Goal: Browse casually

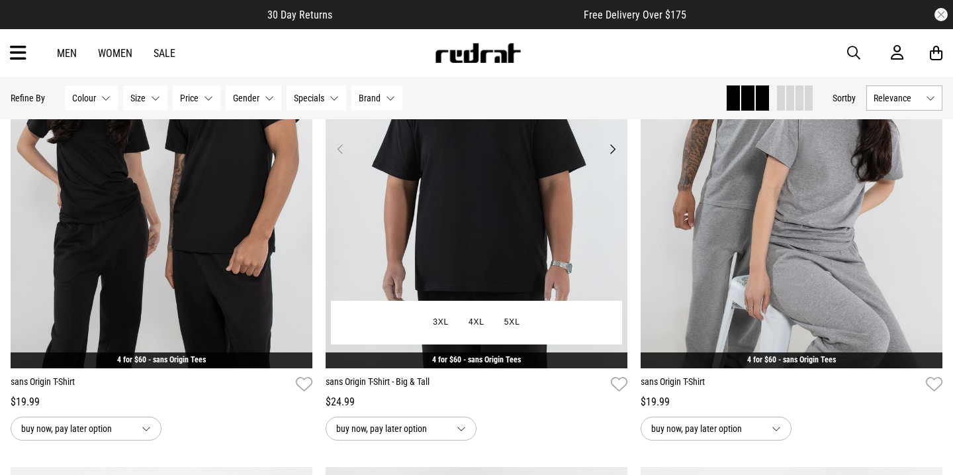
scroll to position [288, 0]
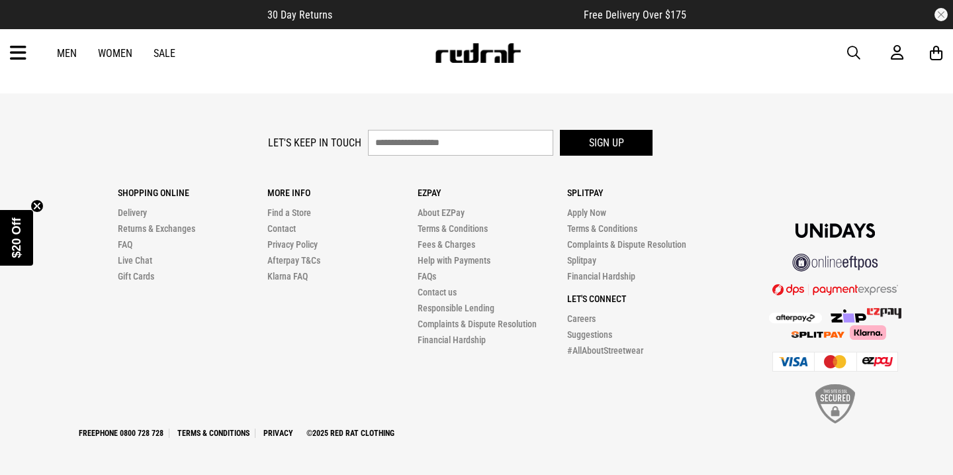
scroll to position [1999, 0]
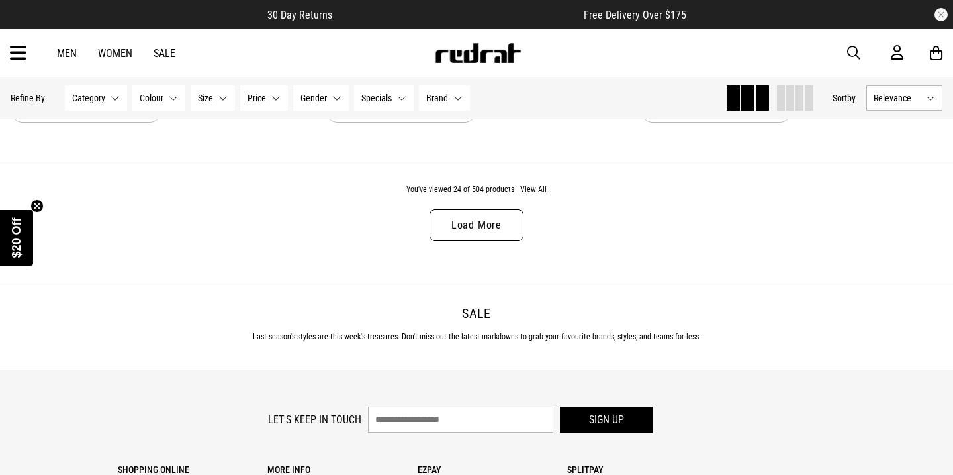
scroll to position [4244, 0]
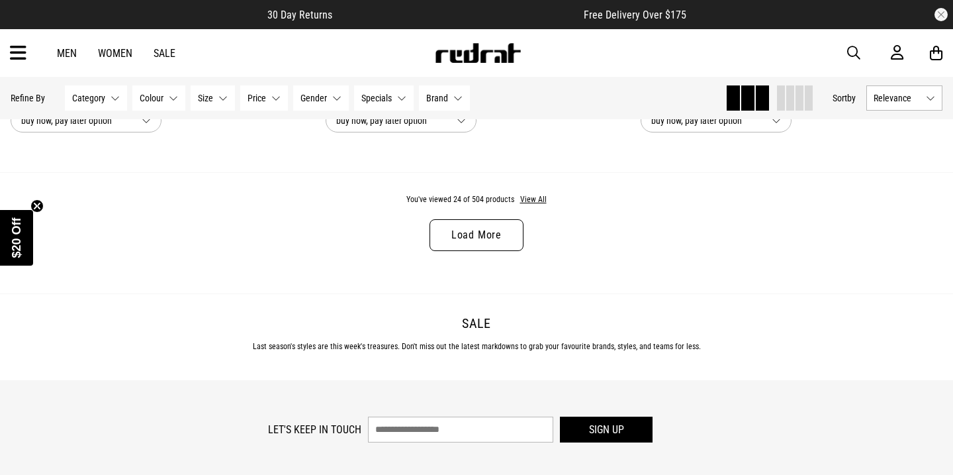
click at [487, 236] on link "Load More" at bounding box center [477, 235] width 94 height 32
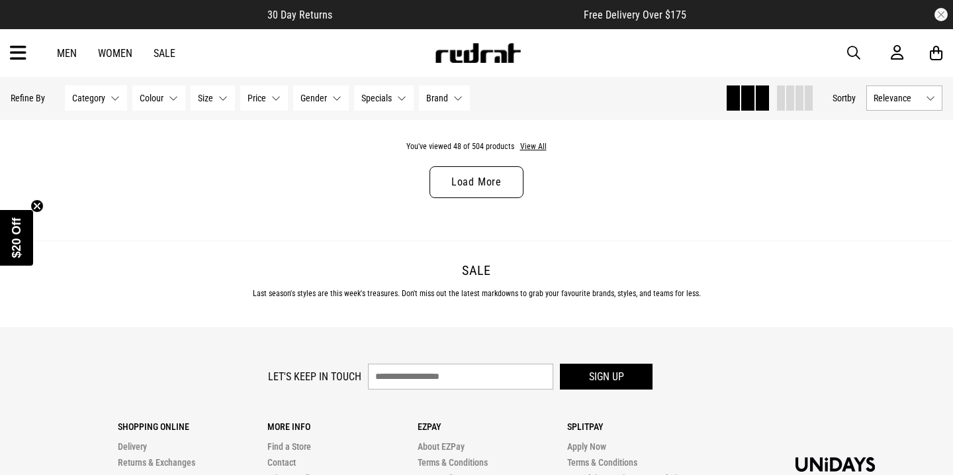
scroll to position [8463, 0]
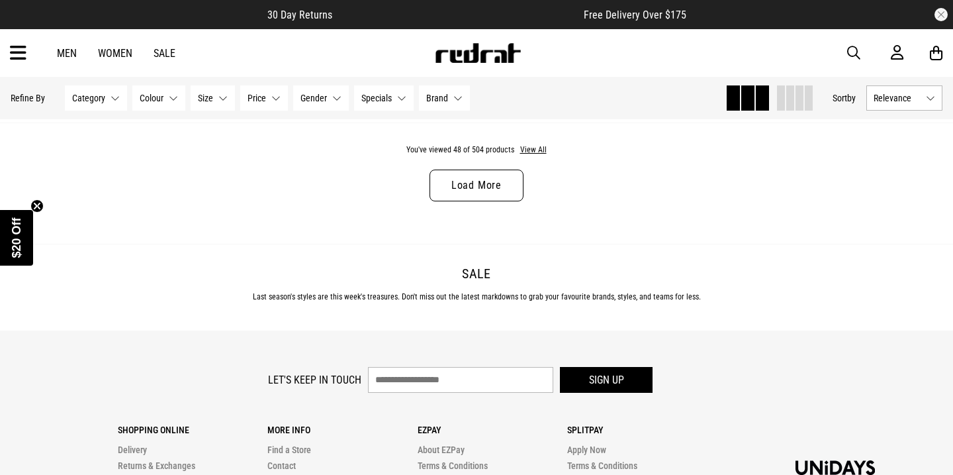
click at [483, 182] on link "Load More" at bounding box center [477, 185] width 94 height 32
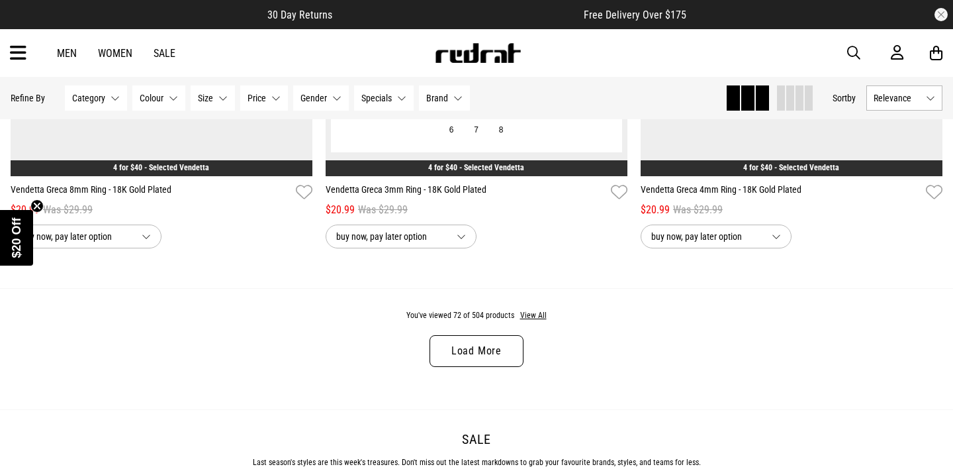
scroll to position [12468, 0]
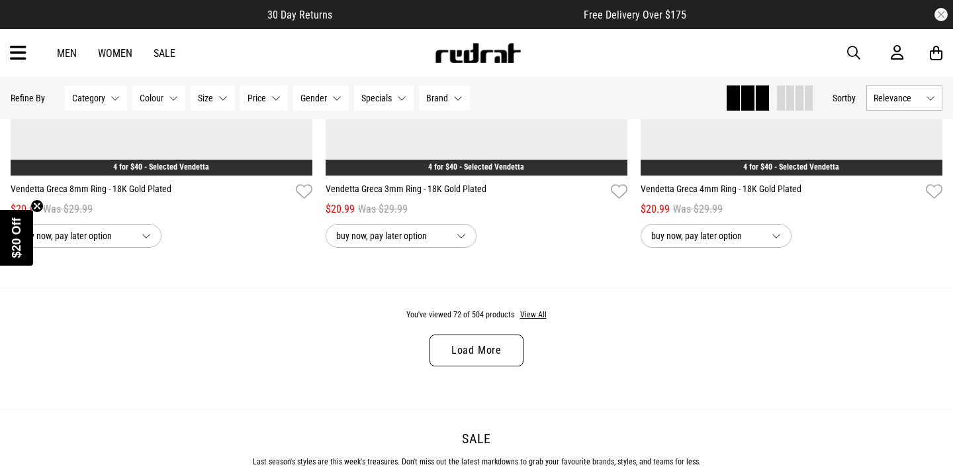
click at [473, 351] on link "Load More" at bounding box center [477, 350] width 94 height 32
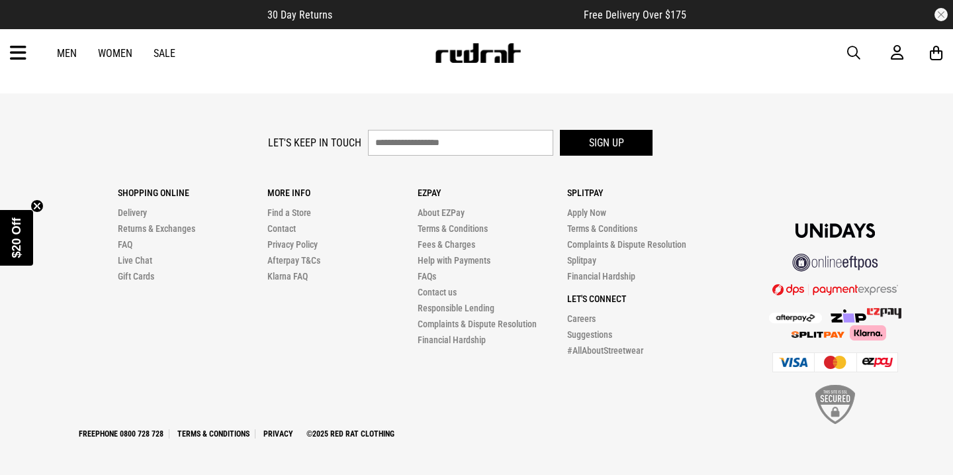
scroll to position [17039, 0]
